Goal: Information Seeking & Learning: Learn about a topic

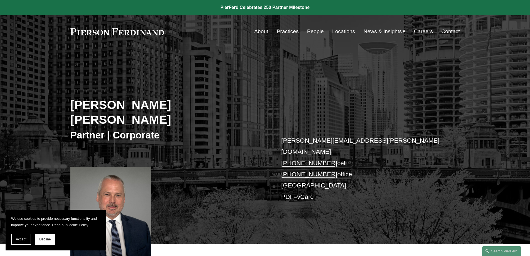
scroll to position [340, 0]
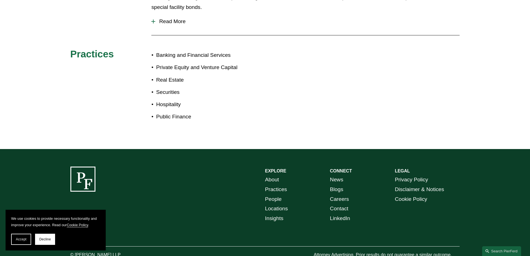
drag, startPoint x: 390, startPoint y: 63, endPoint x: 368, endPoint y: 208, distance: 145.8
click at [19, 237] on button "Accept" at bounding box center [21, 239] width 20 height 11
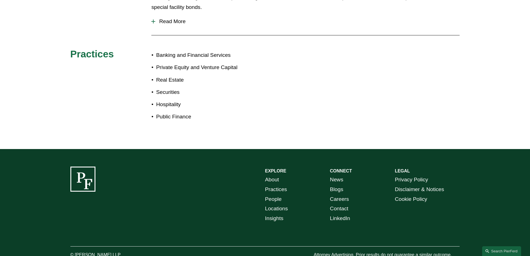
click at [161, 200] on div "EXPLORE CONNECT About Practices People Locations Insights News Blogs Careers Co…" at bounding box center [265, 212] width 530 height 92
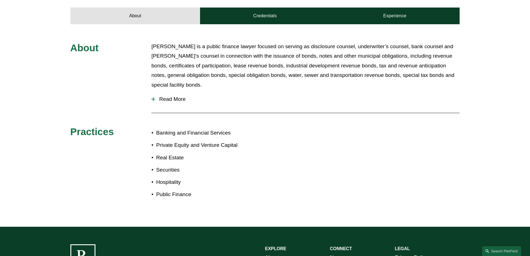
scroll to position [228, 0]
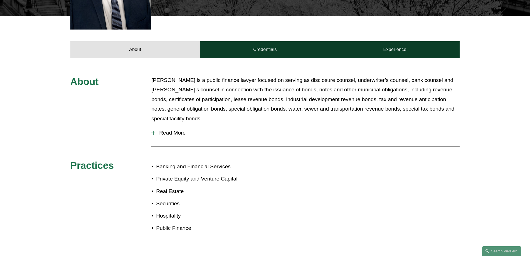
click at [170, 130] on span "Read More" at bounding box center [307, 133] width 304 height 6
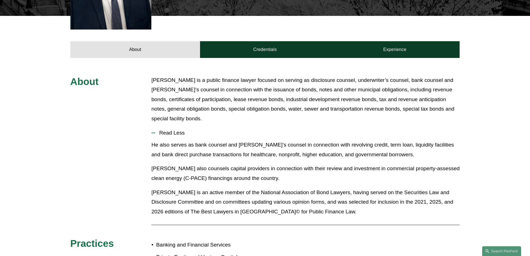
click at [184, 90] on p "[PERSON_NAME] is a public finance lawyer focused on serving as disclosure couns…" at bounding box center [305, 99] width 308 height 48
click at [276, 58] on div "About [PERSON_NAME] is a public finance lawyer focused on serving as disclosure…" at bounding box center [265, 198] width 530 height 281
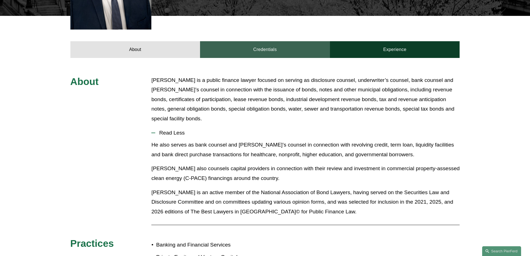
click at [276, 41] on link "Credentials" at bounding box center [265, 49] width 130 height 17
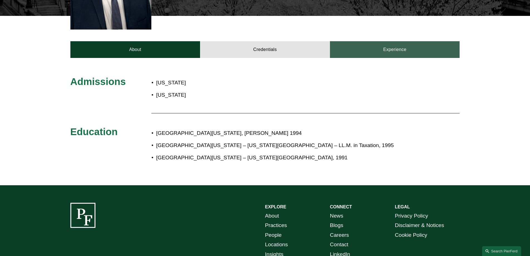
click at [377, 41] on link "Experience" at bounding box center [395, 49] width 130 height 17
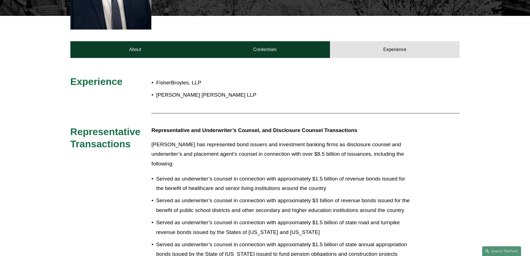
click at [357, 140] on p "[PERSON_NAME] has represented bond issuers and investment banking firms as disc…" at bounding box center [281, 154] width 260 height 29
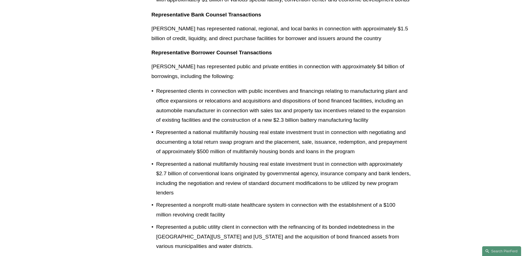
scroll to position [507, 0]
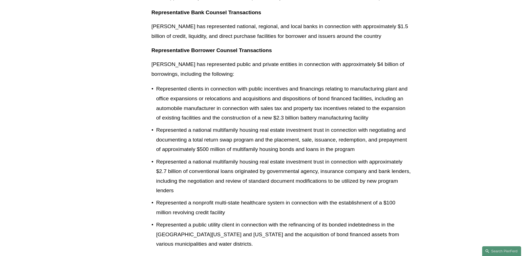
click at [460, 135] on div "Experience FisherBroyles, LLP [PERSON_NAME] [PERSON_NAME] LLP Representative Tr…" at bounding box center [265, 27] width 530 height 461
click at [460, 134] on div "Experience FisherBroyles, LLP [PERSON_NAME] [PERSON_NAME] LLP Representative Tr…" at bounding box center [265, 27] width 530 height 461
click at [461, 133] on div "Experience FisherBroyles, LLP [PERSON_NAME] [PERSON_NAME] LLP Representative Tr…" at bounding box center [265, 27] width 530 height 461
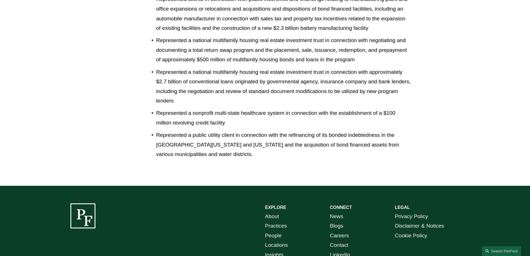
scroll to position [633, 0]
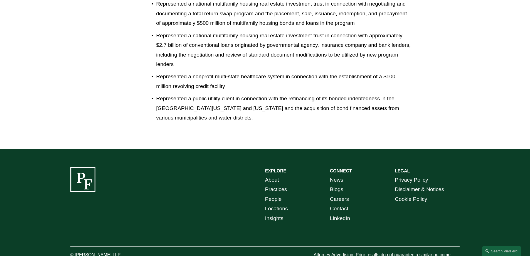
click at [289, 94] on p "Represented a public utility client in connection with the refinancing of its b…" at bounding box center [283, 108] width 255 height 29
